Goal: Information Seeking & Learning: Learn about a topic

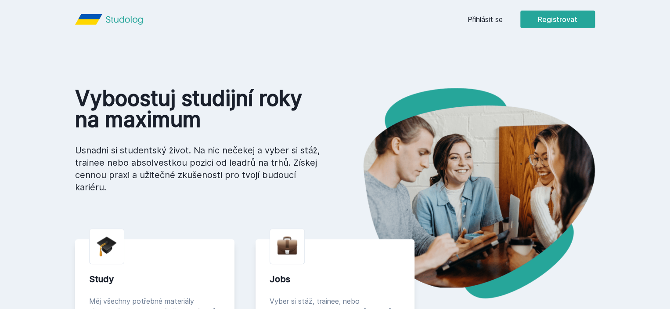
click at [503, 21] on link "Přihlásit se" at bounding box center [485, 19] width 35 height 11
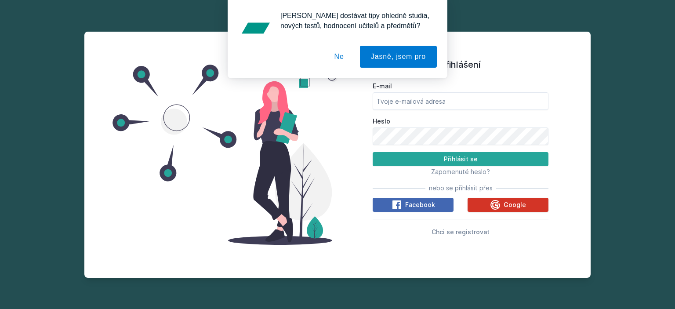
click at [495, 204] on icon at bounding box center [495, 204] width 11 height 11
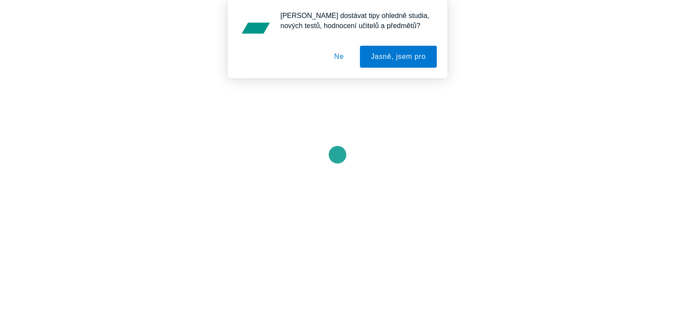
click at [347, 55] on button "Ne" at bounding box center [339, 57] width 32 height 22
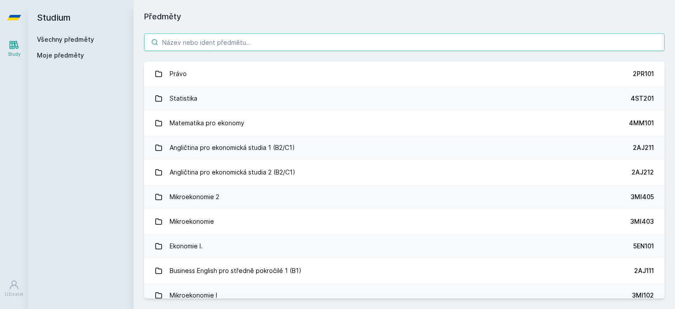
click at [258, 43] on input "search" at bounding box center [404, 42] width 520 height 18
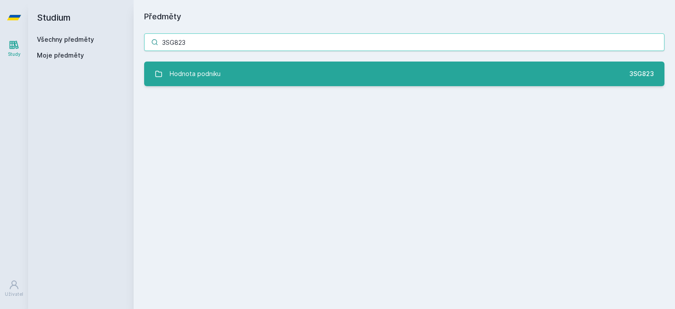
type input "3SG823"
click at [231, 77] on link "Hodnota podniku 3SG823" at bounding box center [404, 73] width 520 height 25
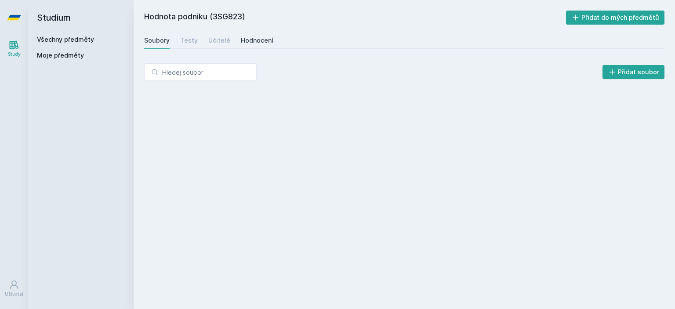
click at [242, 37] on div "Hodnocení" at bounding box center [257, 40] width 33 height 9
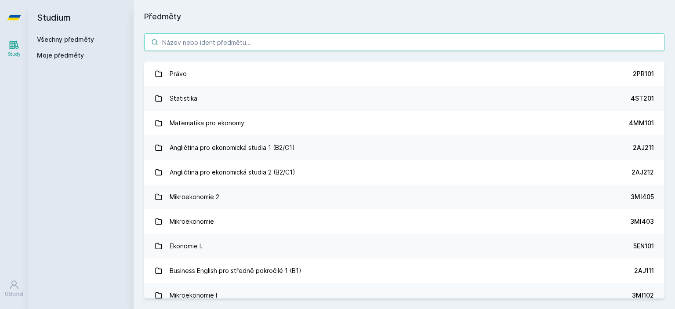
click at [202, 50] on input "search" at bounding box center [404, 42] width 520 height 18
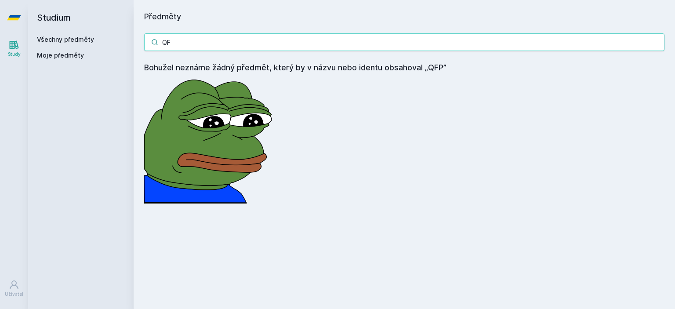
type input "Q"
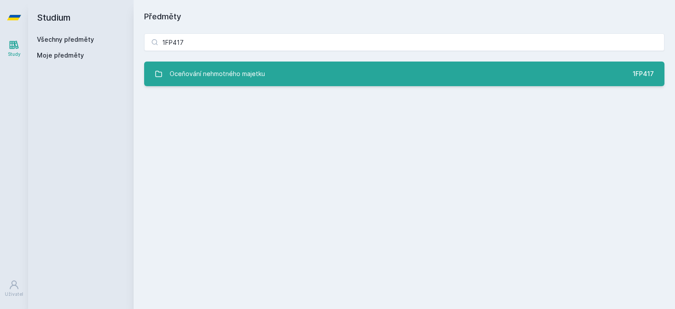
type input "1FP417"
click at [202, 65] on div "Oceňování nehmotného majetku" at bounding box center [217, 74] width 95 height 18
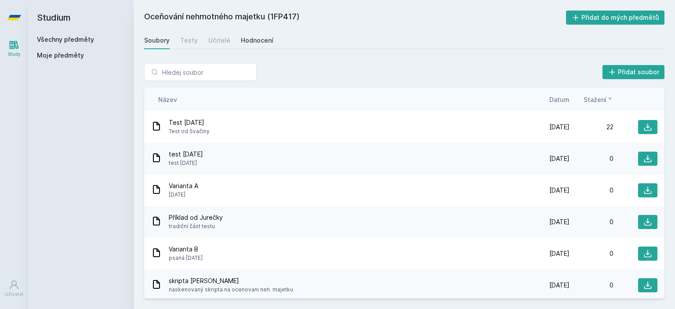
click at [260, 39] on div "Hodnocení" at bounding box center [257, 40] width 33 height 9
